Goal: Task Accomplishment & Management: Complete application form

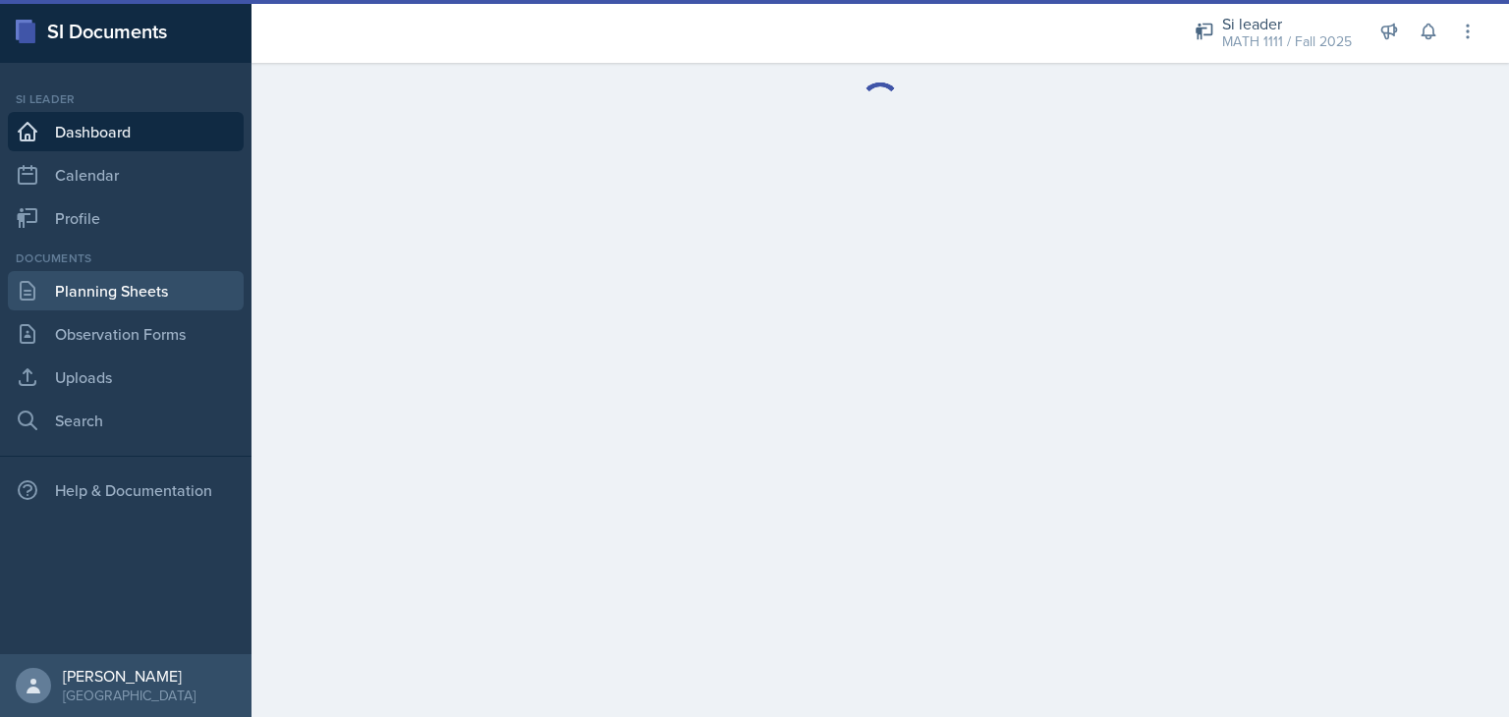
click at [113, 284] on link "Planning Sheets" at bounding box center [126, 290] width 236 height 39
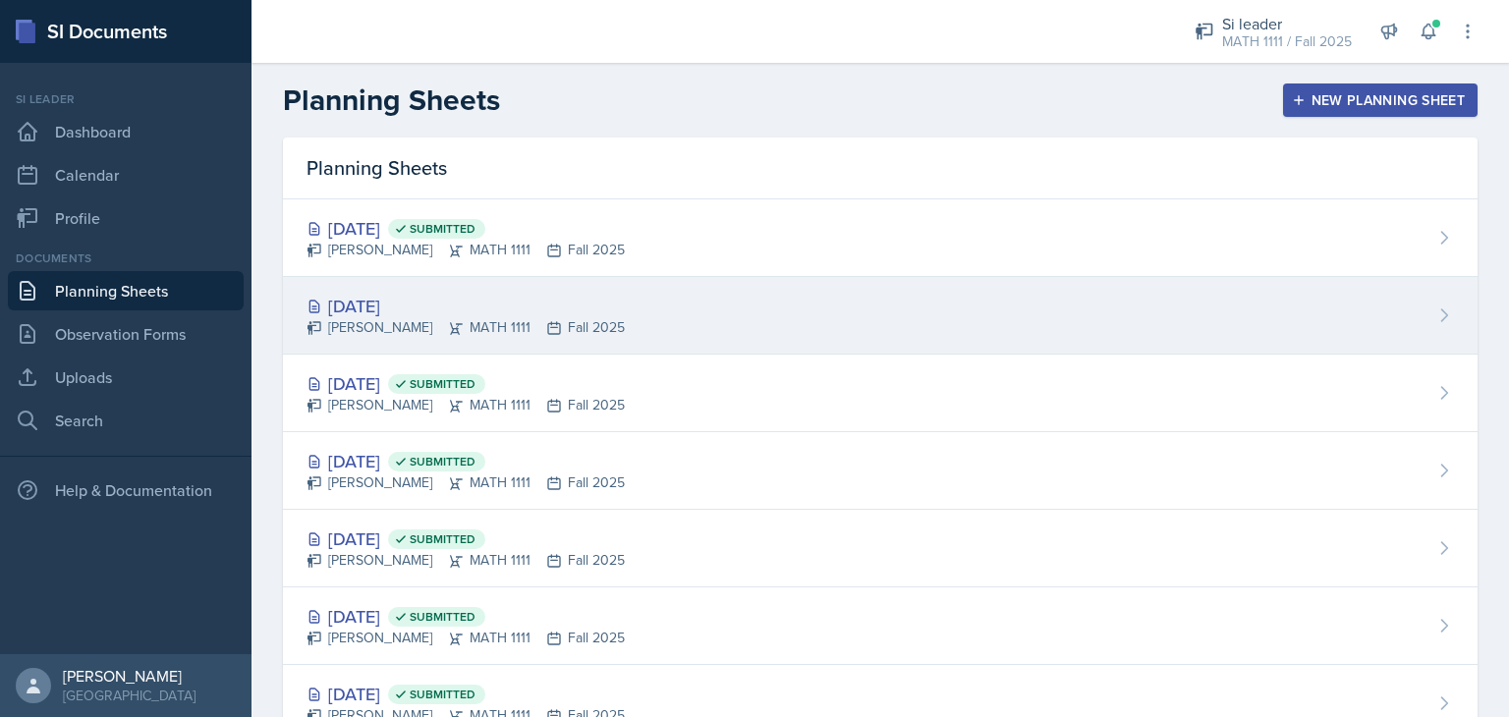
click at [582, 317] on div "[PERSON_NAME] MATH 1111 Fall 2025" at bounding box center [466, 327] width 318 height 21
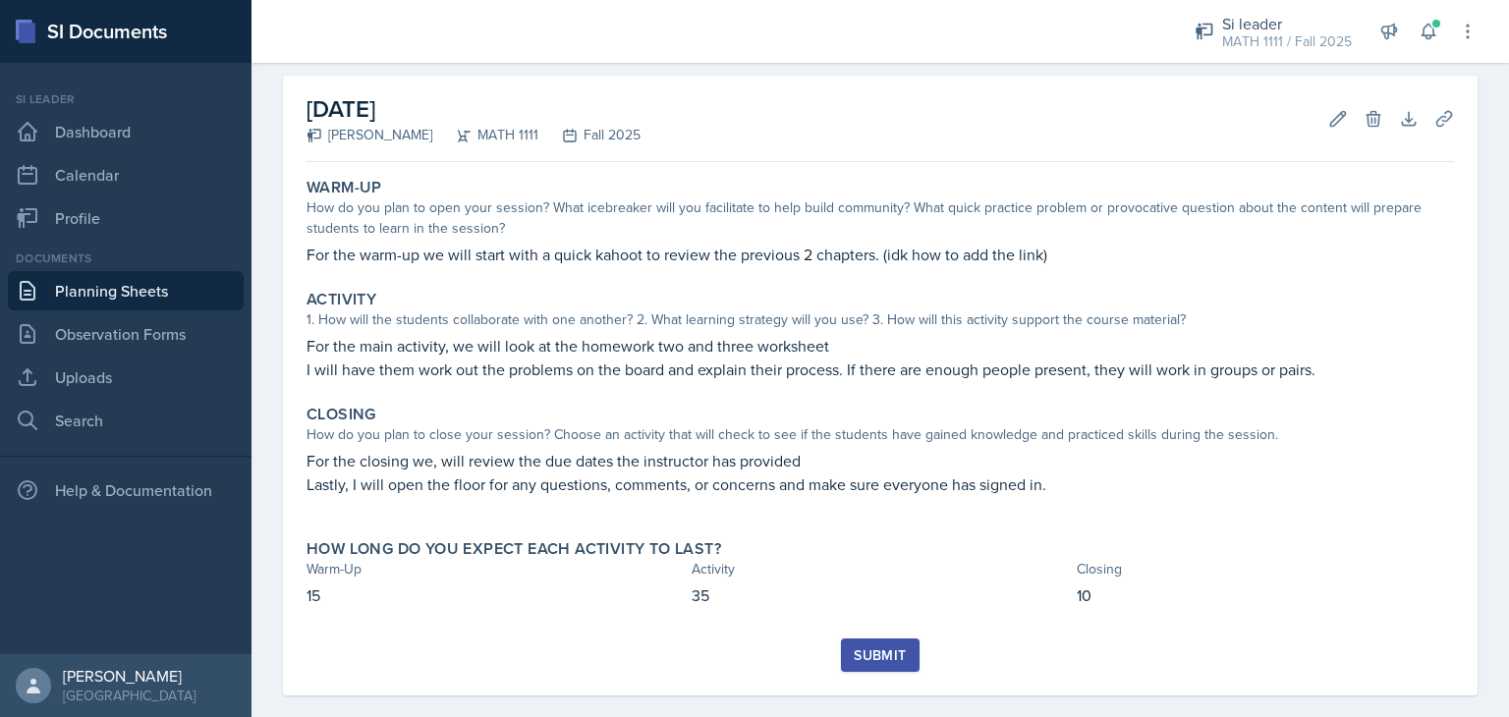
scroll to position [81, 0]
click at [865, 646] on div "Submit" at bounding box center [880, 654] width 52 height 16
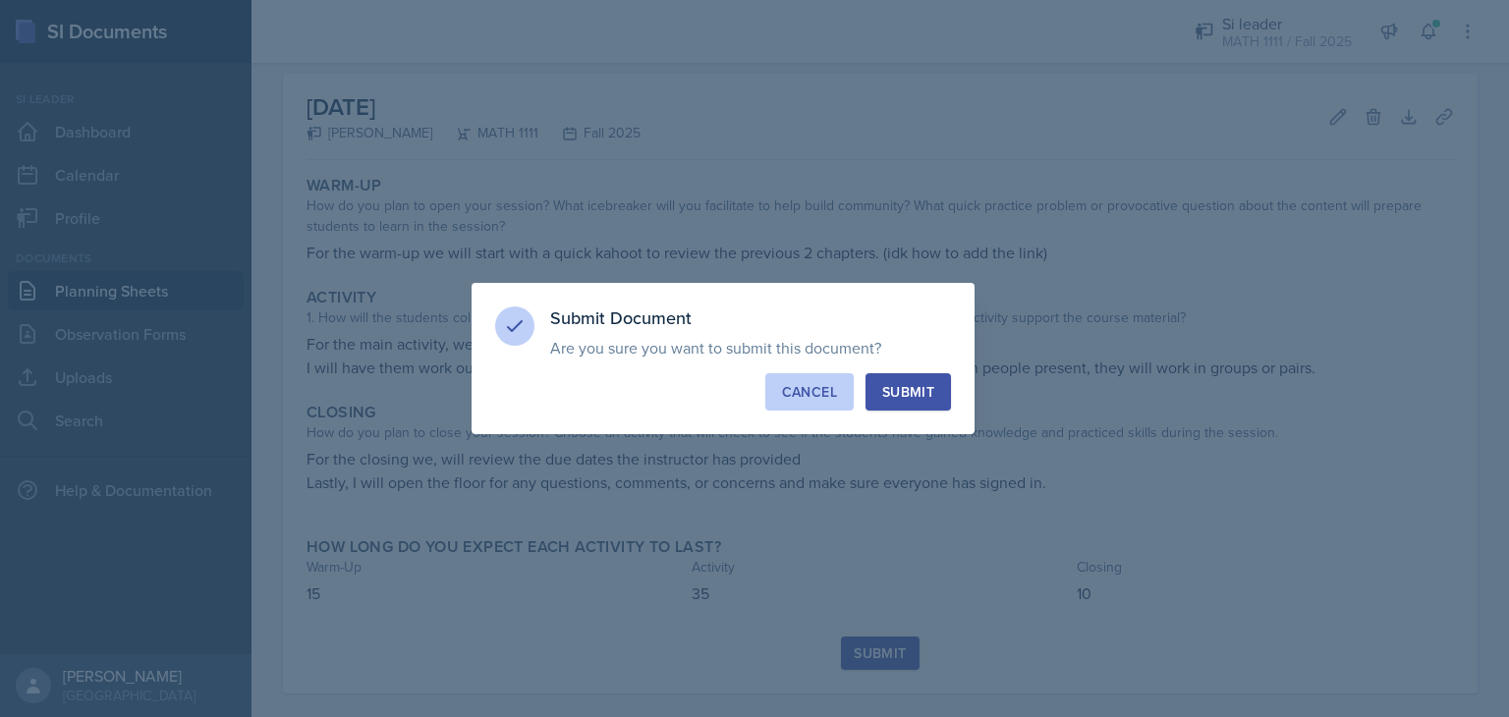
click at [797, 397] on div "Cancel" at bounding box center [809, 392] width 55 height 20
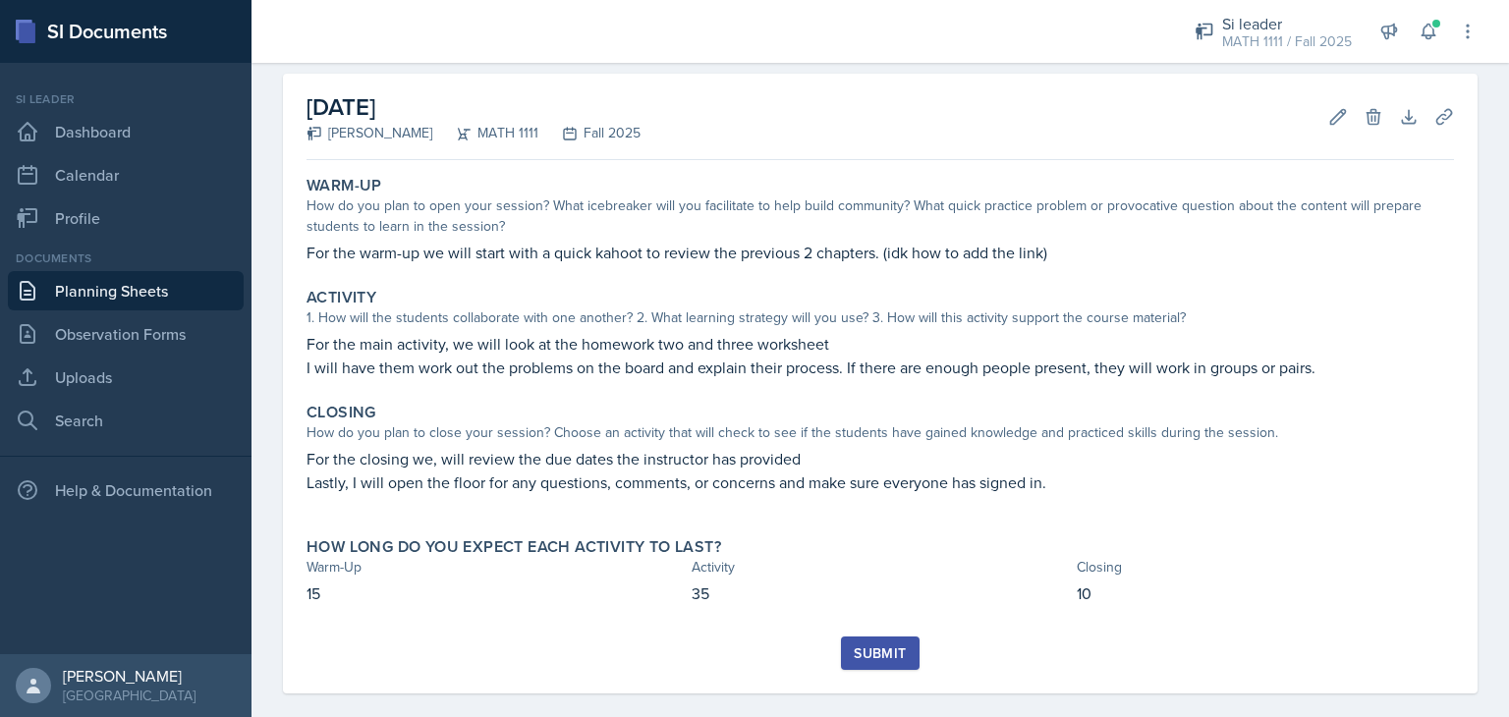
click at [873, 646] on div "Submit" at bounding box center [880, 654] width 52 height 16
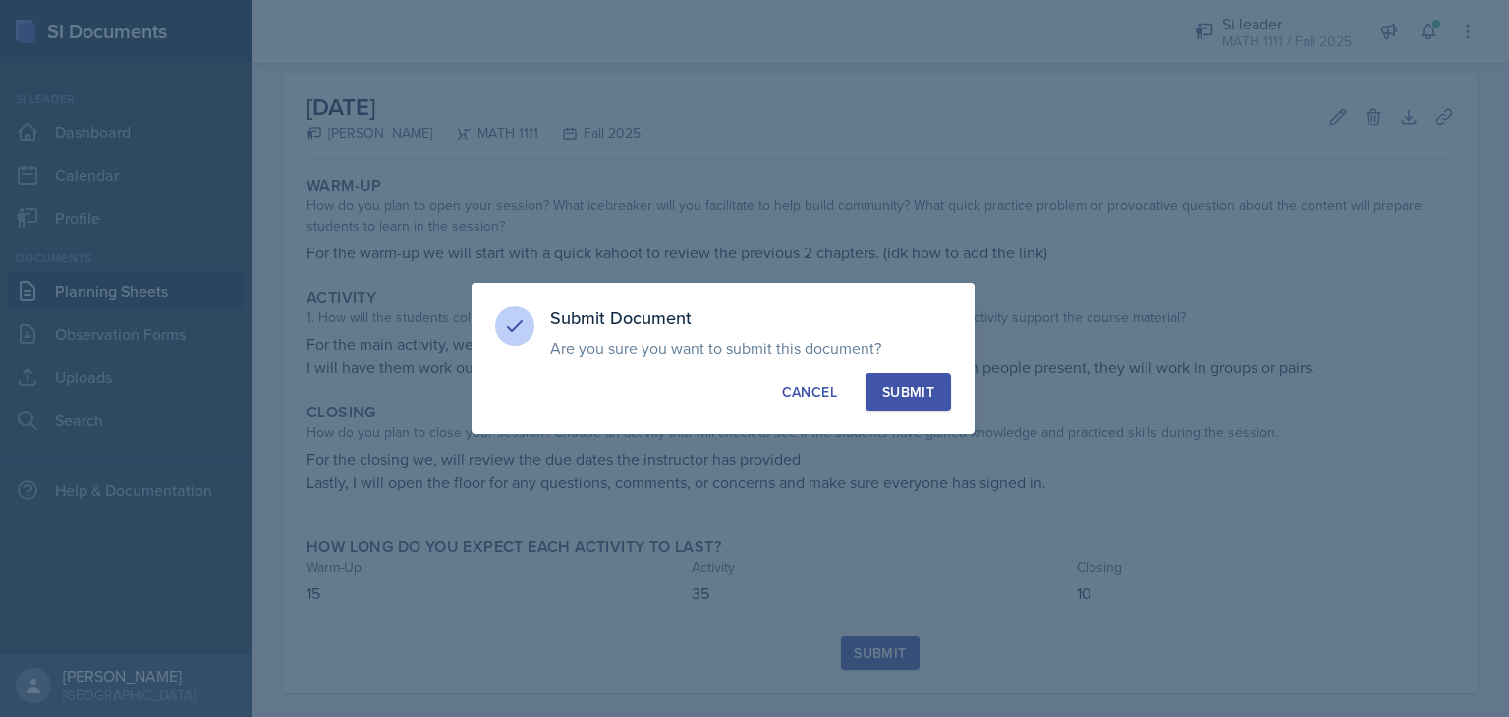
click at [920, 397] on div "Submit" at bounding box center [908, 392] width 52 height 20
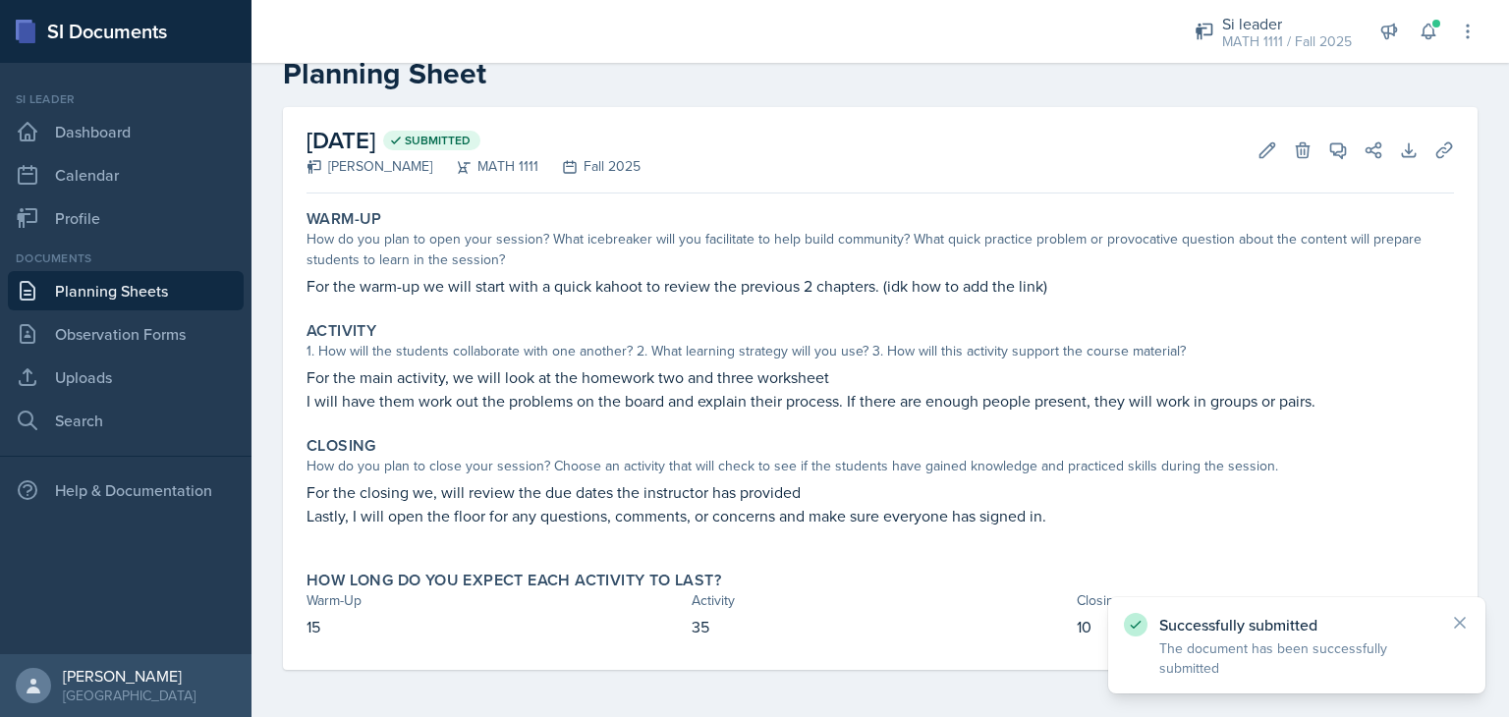
scroll to position [47, 0]
click at [1435, 158] on icon at bounding box center [1445, 151] width 20 height 20
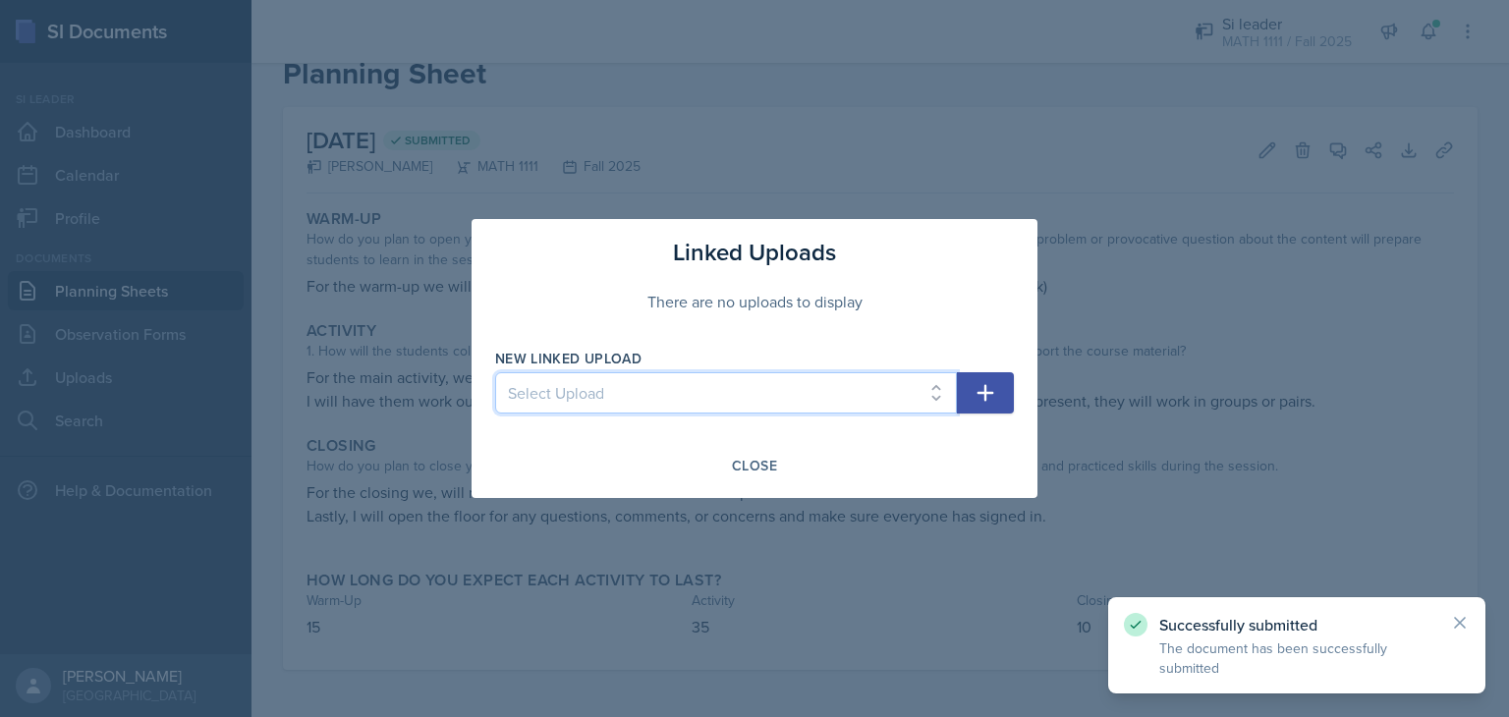
click at [925, 401] on select "Select Upload HW1 HW2 HW3" at bounding box center [726, 392] width 462 height 41
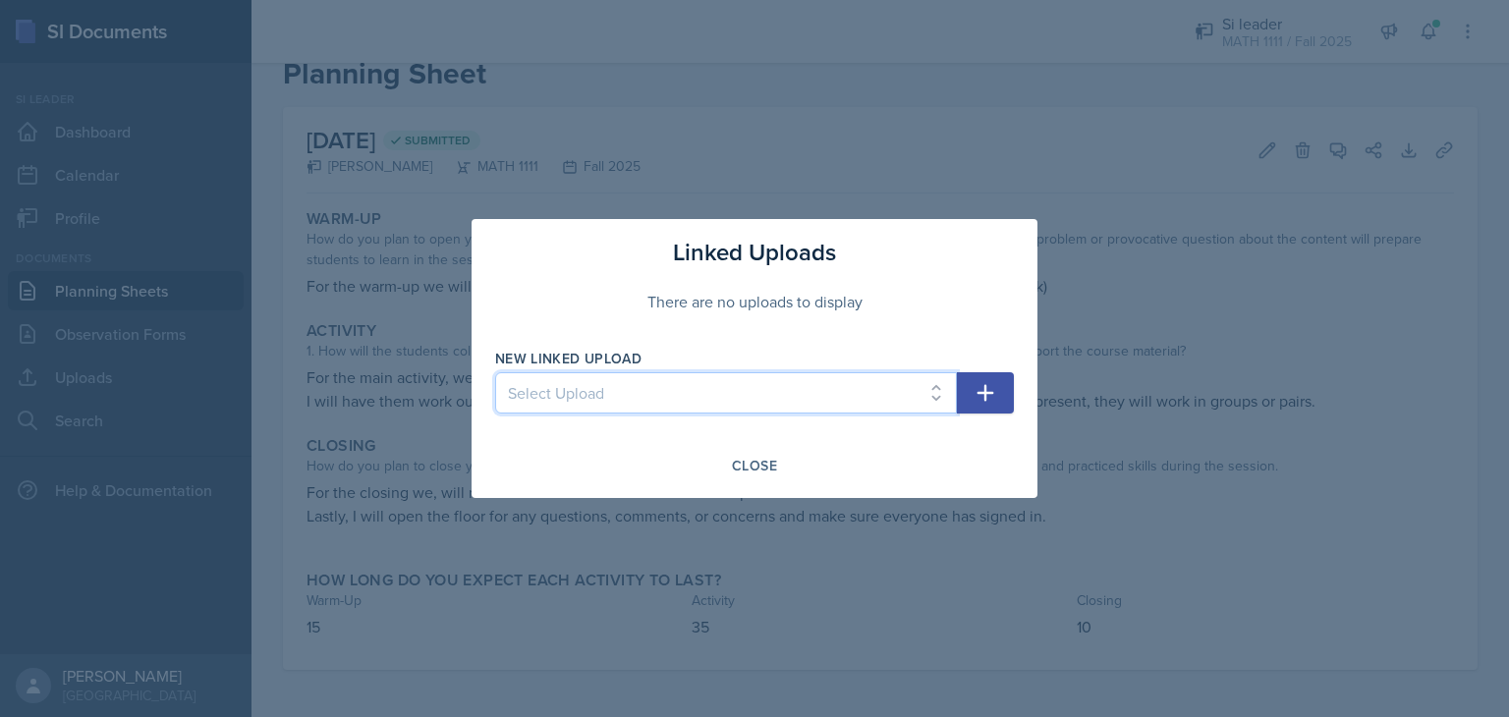
select select "82578290-af2b-44b9-a18c-067ded3e6b35"
click at [495, 372] on select "Select Upload HW1 HW2 HW3" at bounding box center [726, 392] width 462 height 41
click at [1010, 395] on button "button" at bounding box center [985, 392] width 57 height 41
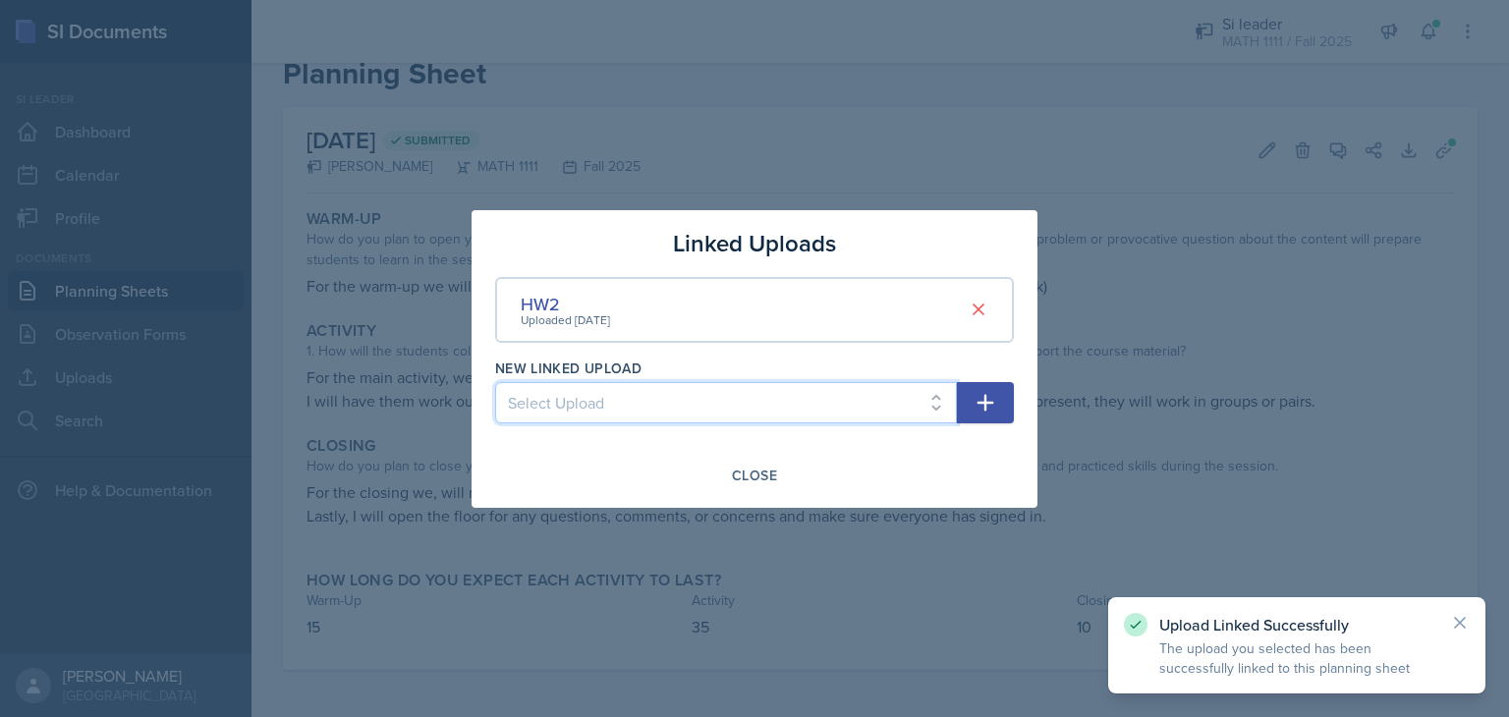
click at [932, 390] on select "Select Upload HW1 HW3" at bounding box center [726, 402] width 462 height 41
select select "382fdc8a-2e3f-4ed8-bc03-56bbfcd7f7ea"
click at [495, 382] on select "Select Upload HW1 HW3" at bounding box center [726, 402] width 462 height 41
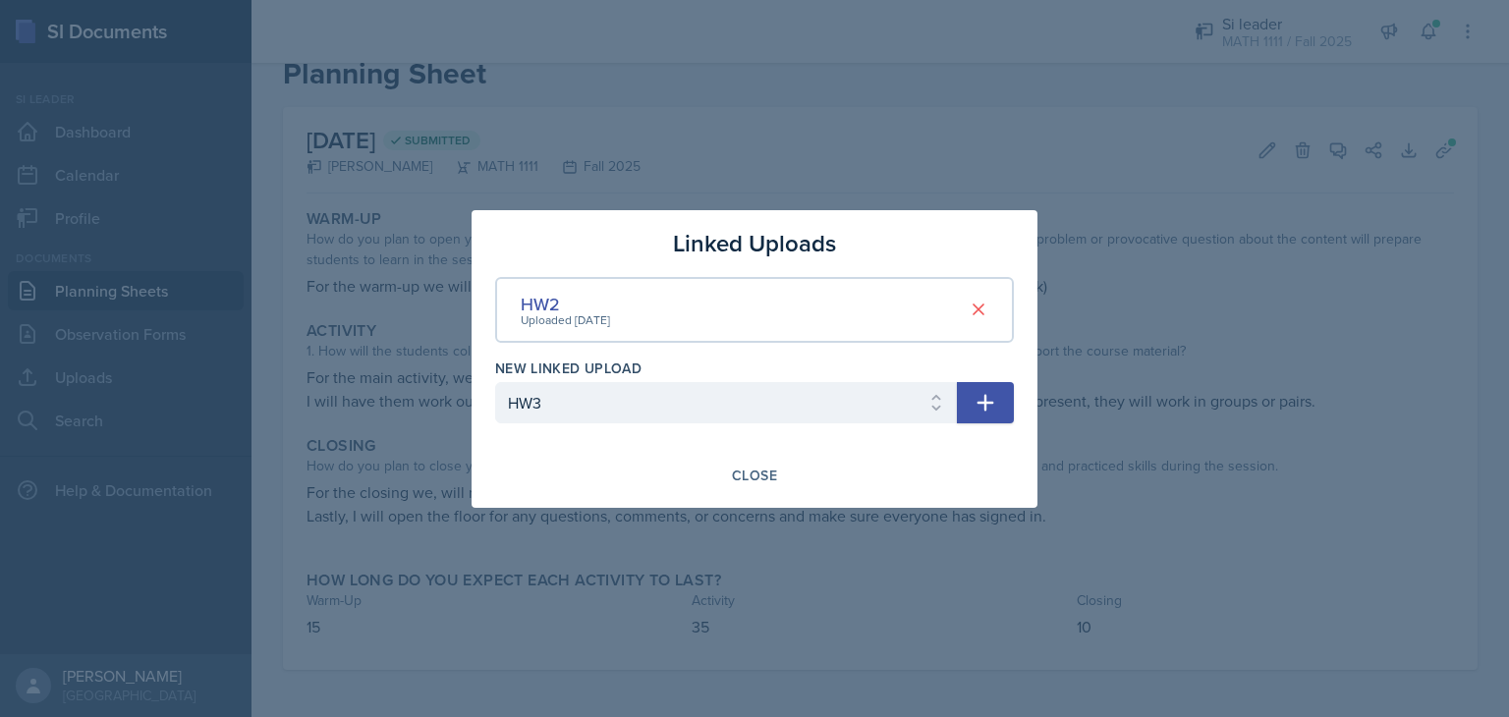
click at [983, 398] on icon "button" at bounding box center [986, 403] width 24 height 24
select select
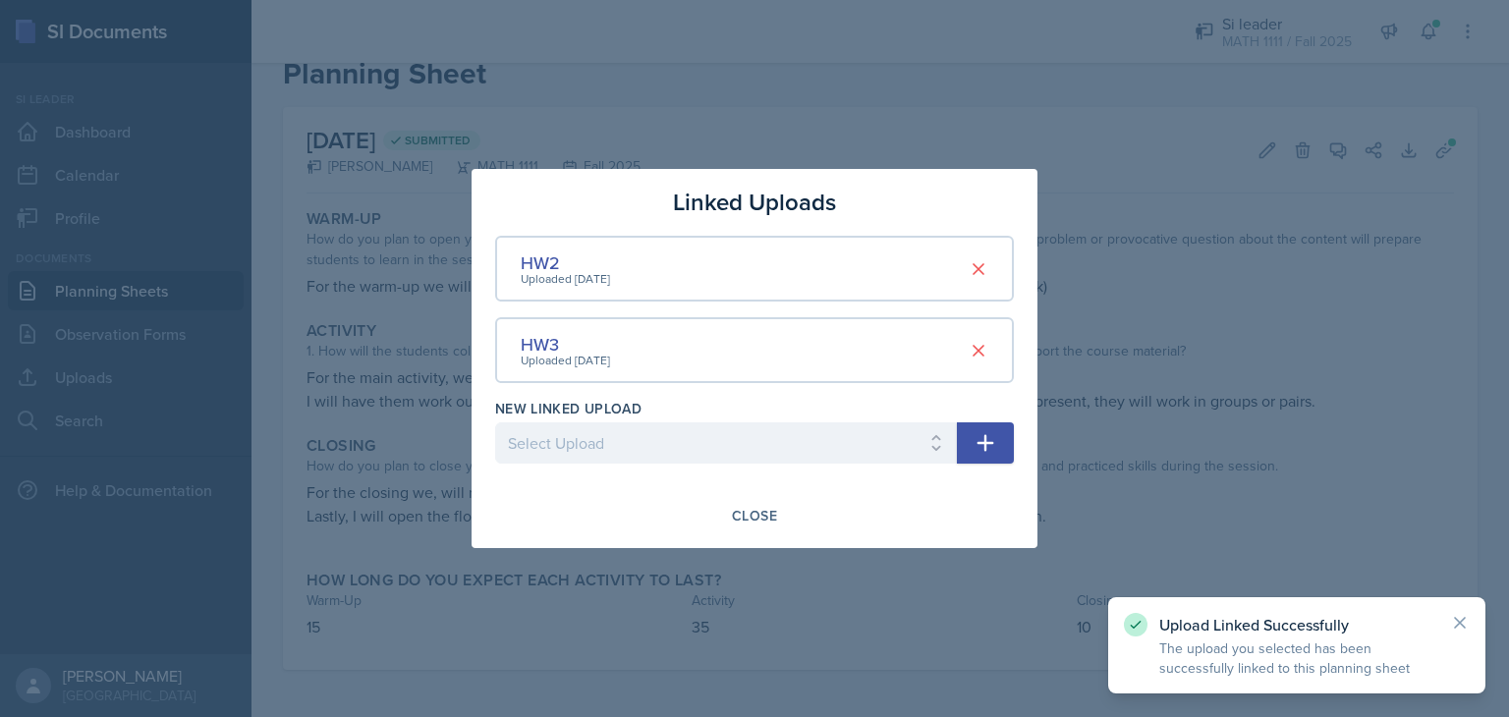
click at [980, 153] on div at bounding box center [754, 358] width 1509 height 717
